Goal: Navigation & Orientation: Find specific page/section

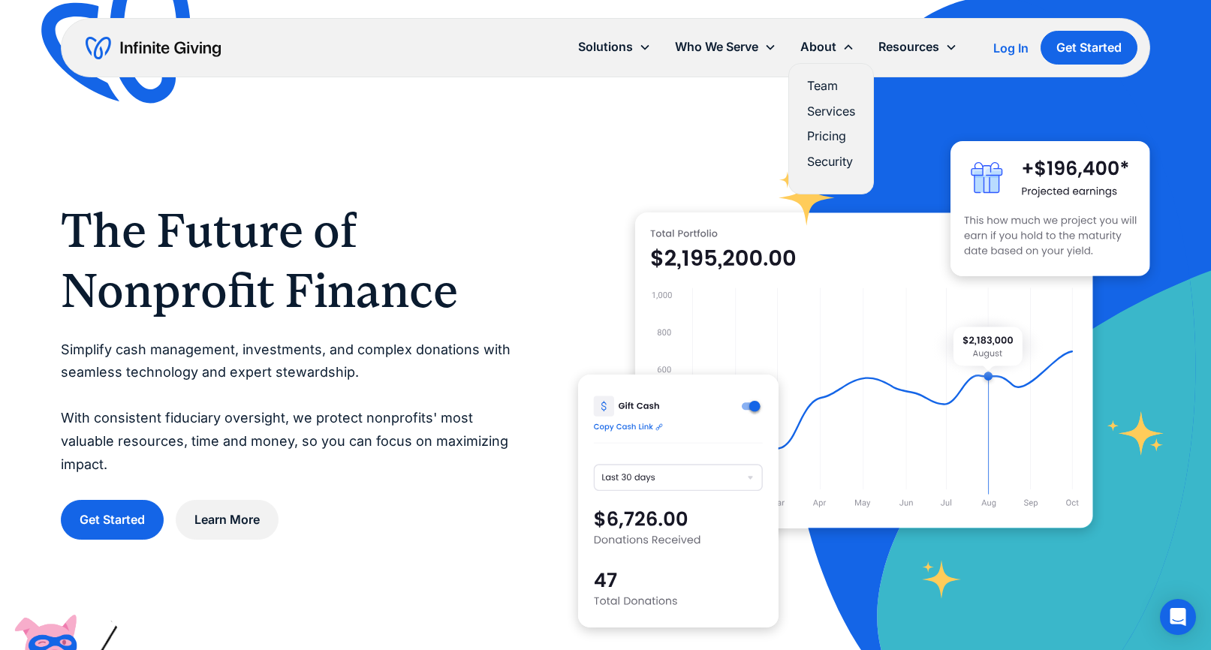
click at [834, 86] on link "Team" at bounding box center [831, 86] width 48 height 20
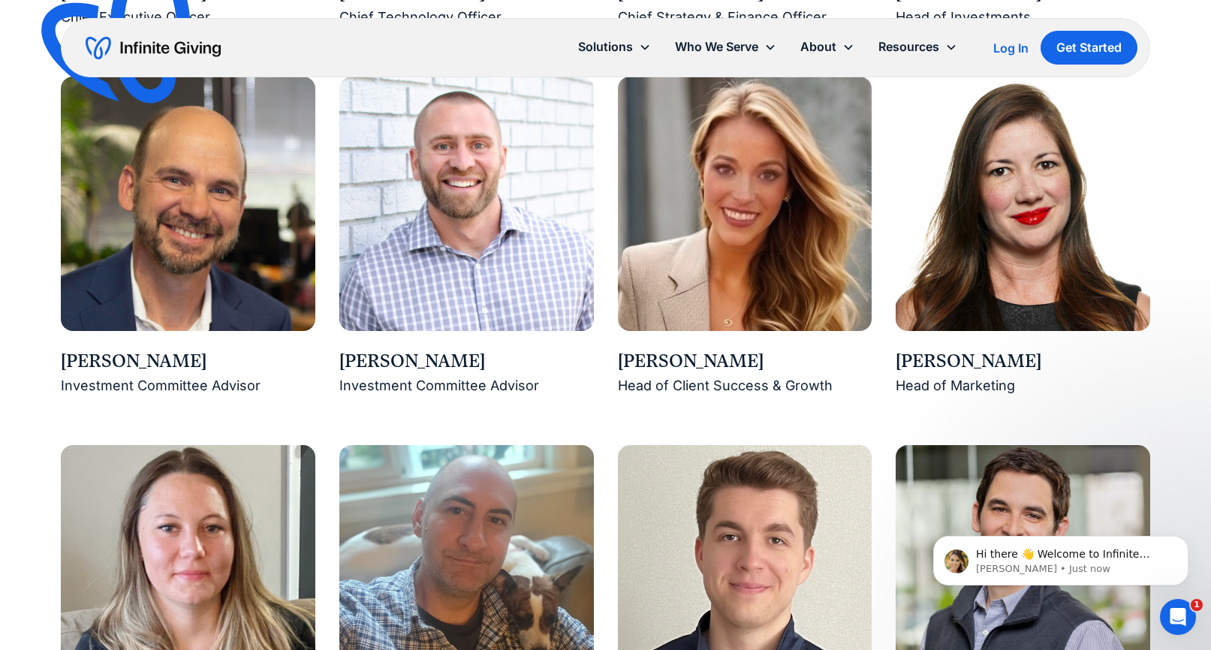
scroll to position [1762, 0]
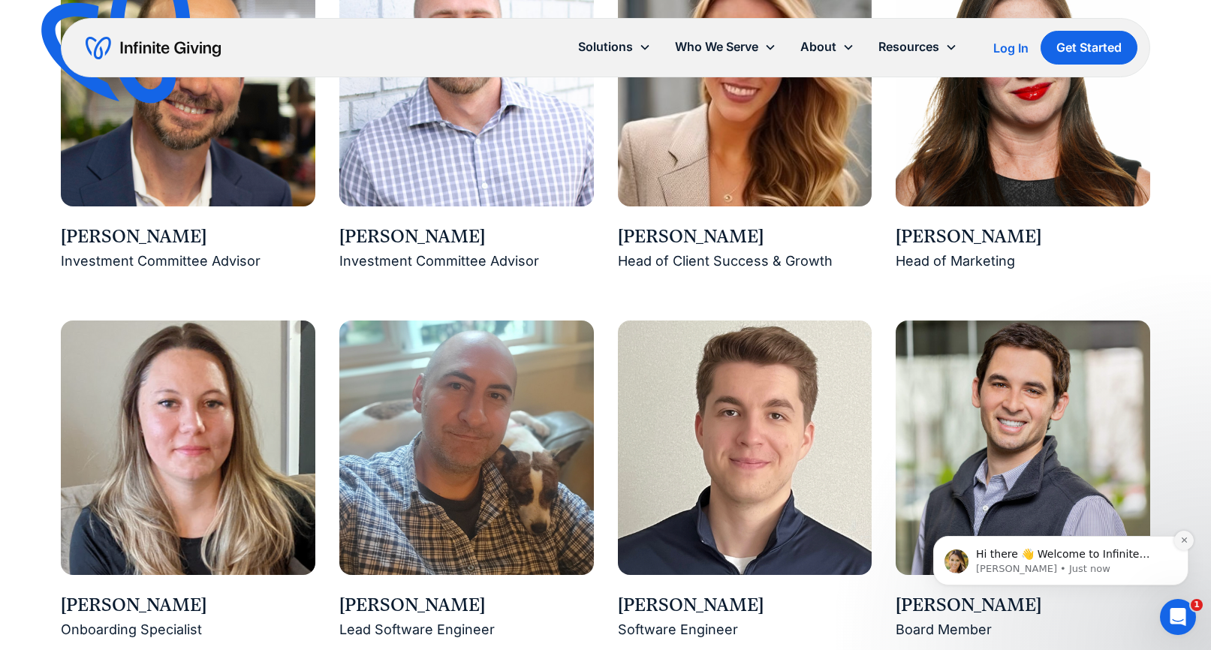
click at [1187, 541] on icon "Dismiss notification" at bounding box center [1184, 540] width 8 height 8
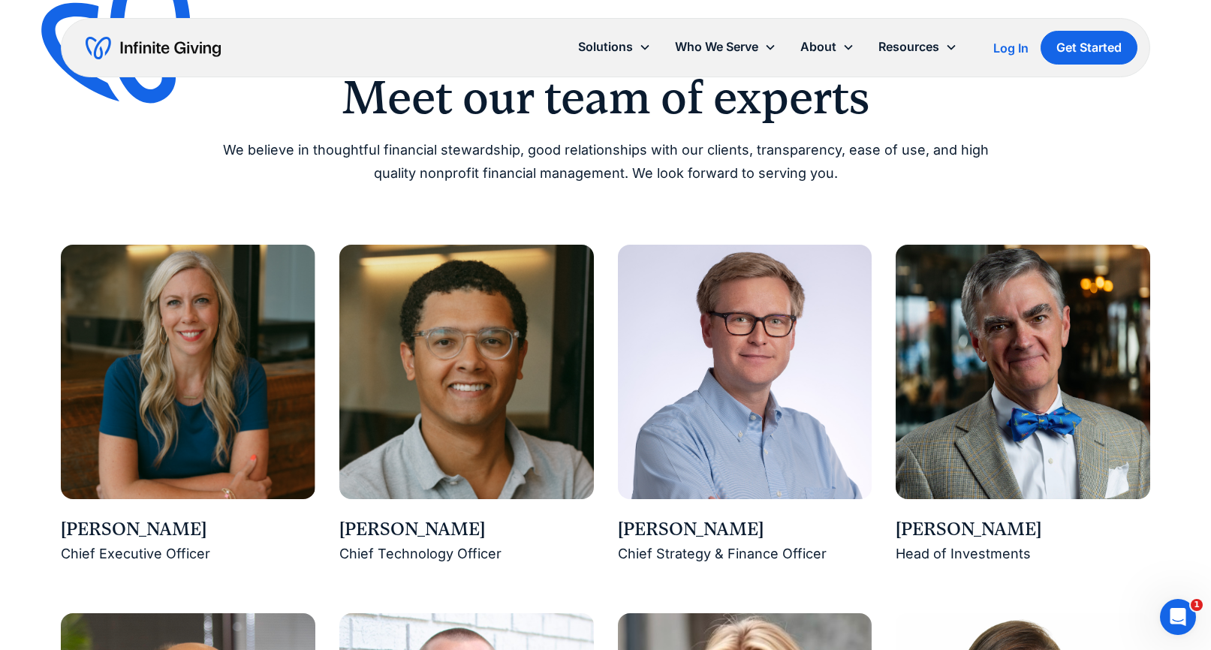
scroll to position [917, 0]
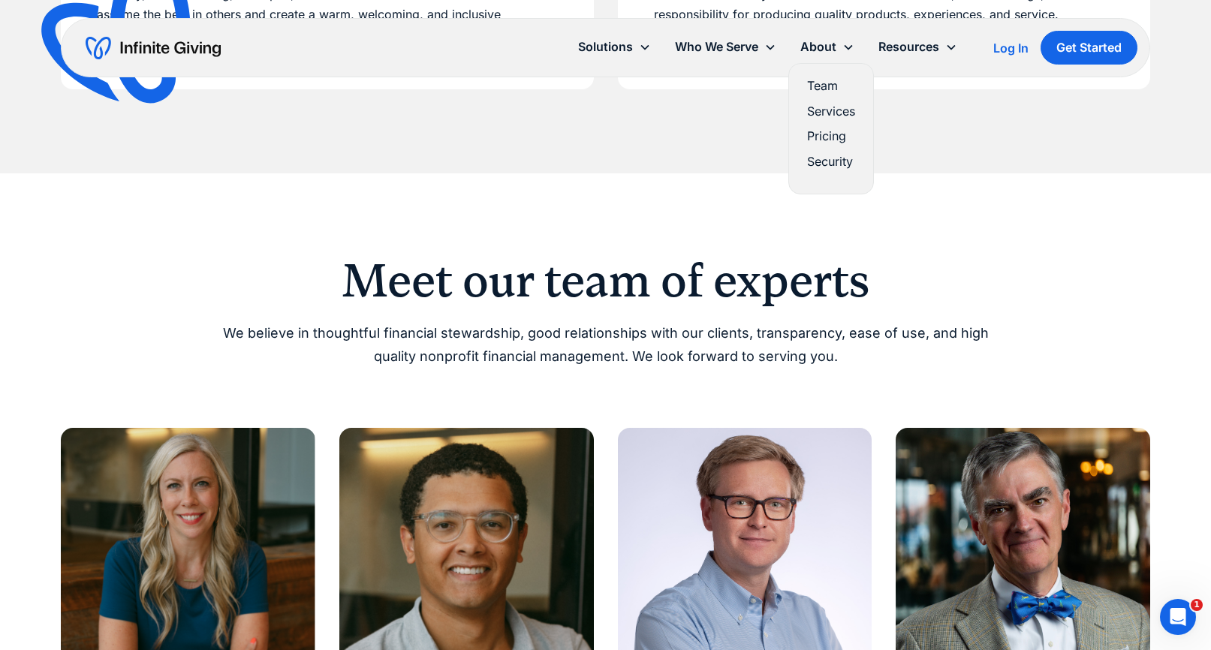
click at [835, 115] on link "Services" at bounding box center [831, 111] width 48 height 20
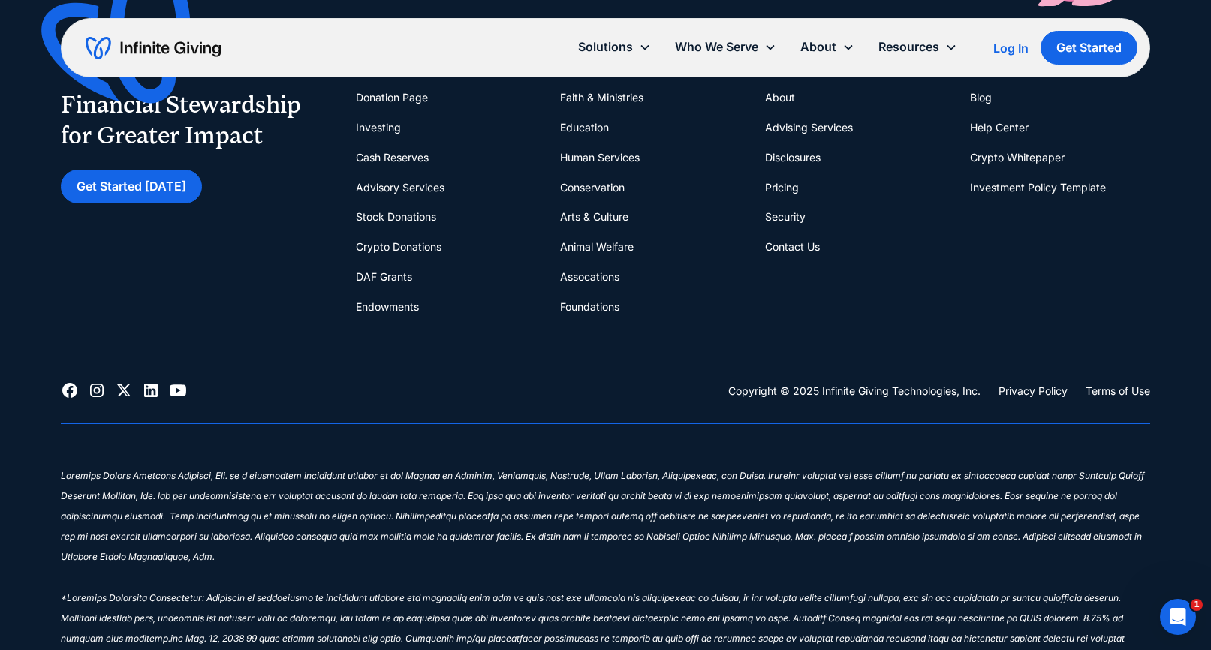
scroll to position [2686, 0]
